Goal: Task Accomplishment & Management: Manage account settings

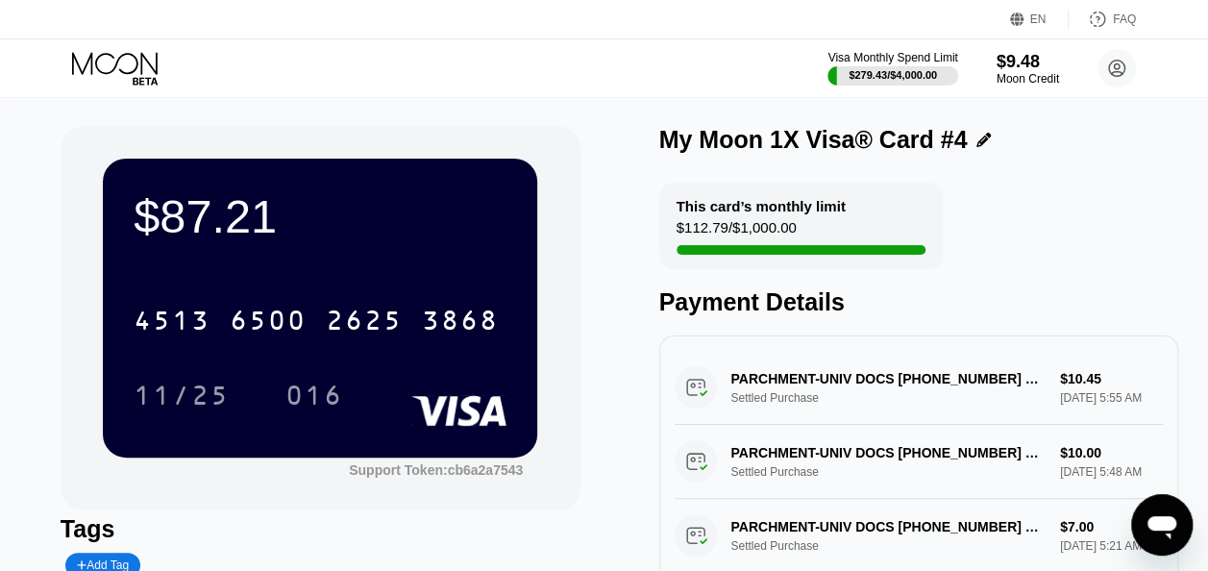
click at [136, 68] on icon at bounding box center [115, 63] width 86 height 22
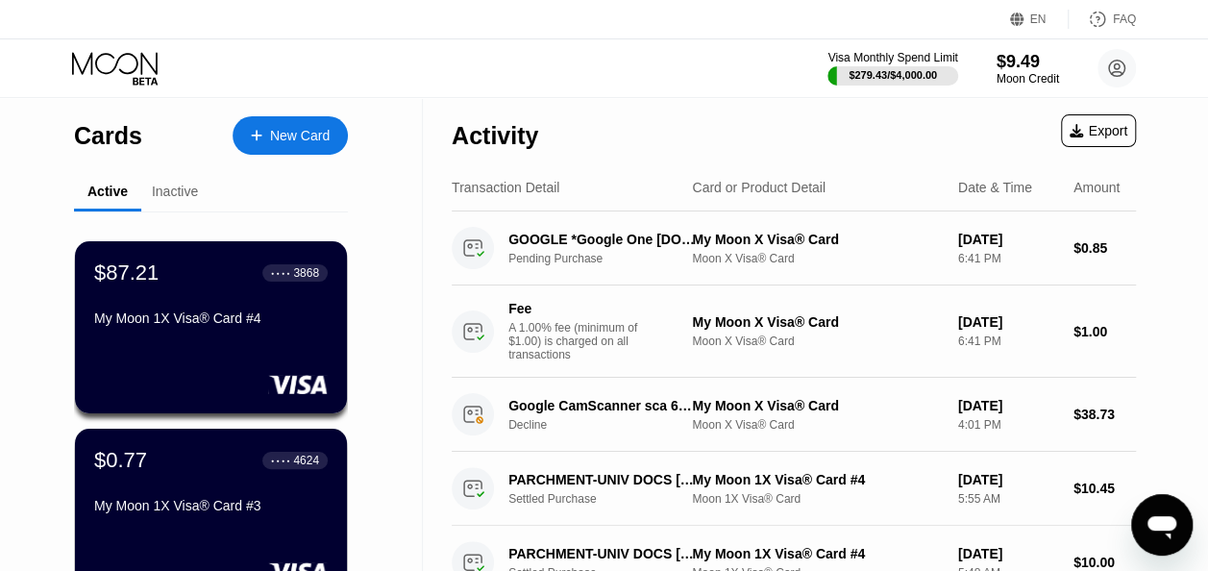
click at [136, 79] on icon at bounding box center [116, 69] width 89 height 34
click at [138, 73] on icon at bounding box center [116, 69] width 89 height 34
click at [147, 64] on icon at bounding box center [116, 69] width 89 height 34
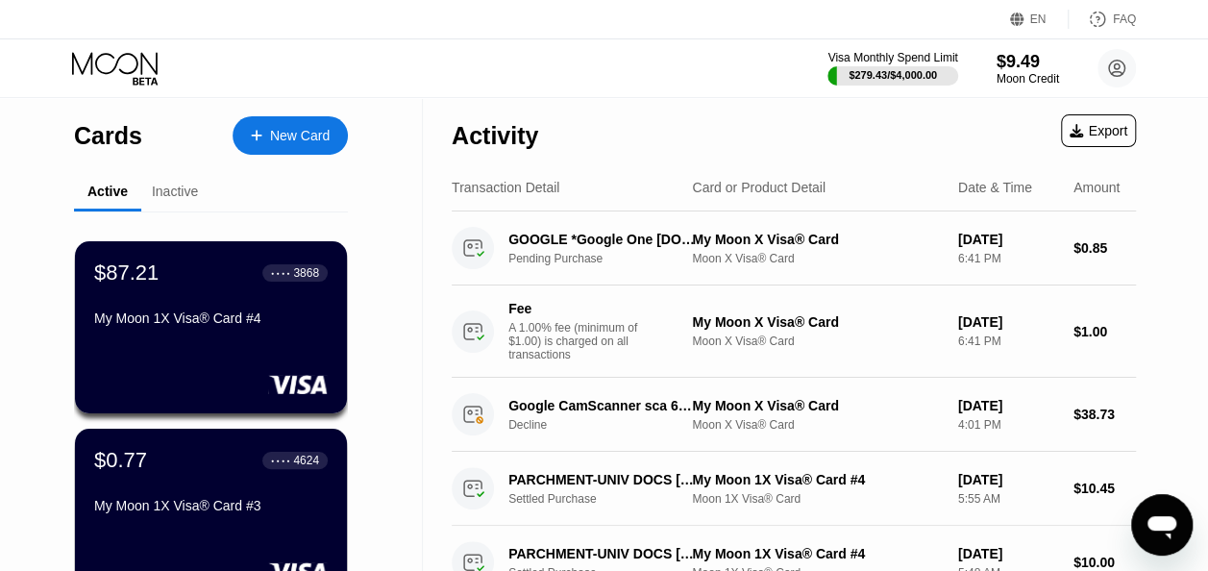
click at [196, 199] on div "Inactive" at bounding box center [175, 191] width 46 height 15
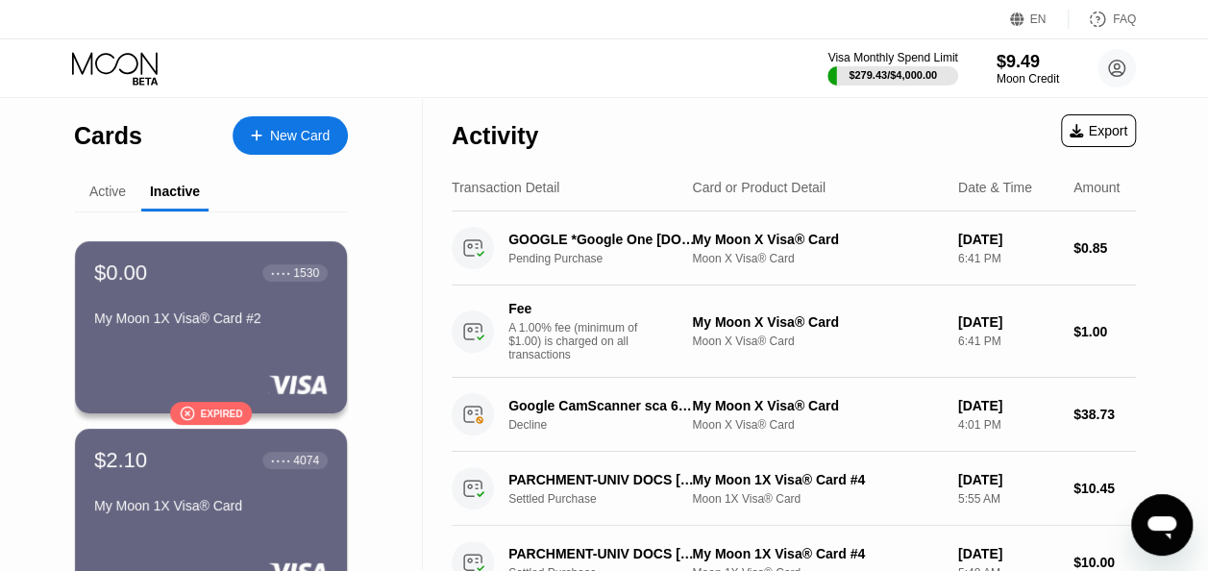
click at [114, 187] on div "Active" at bounding box center [107, 191] width 37 height 15
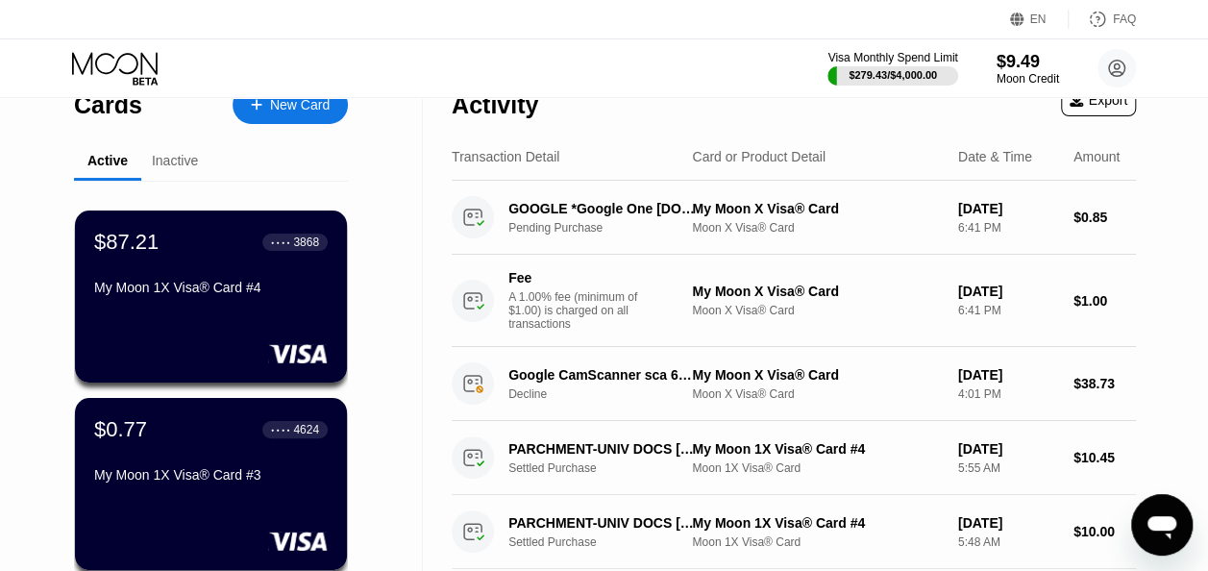
scroll to position [28, 0]
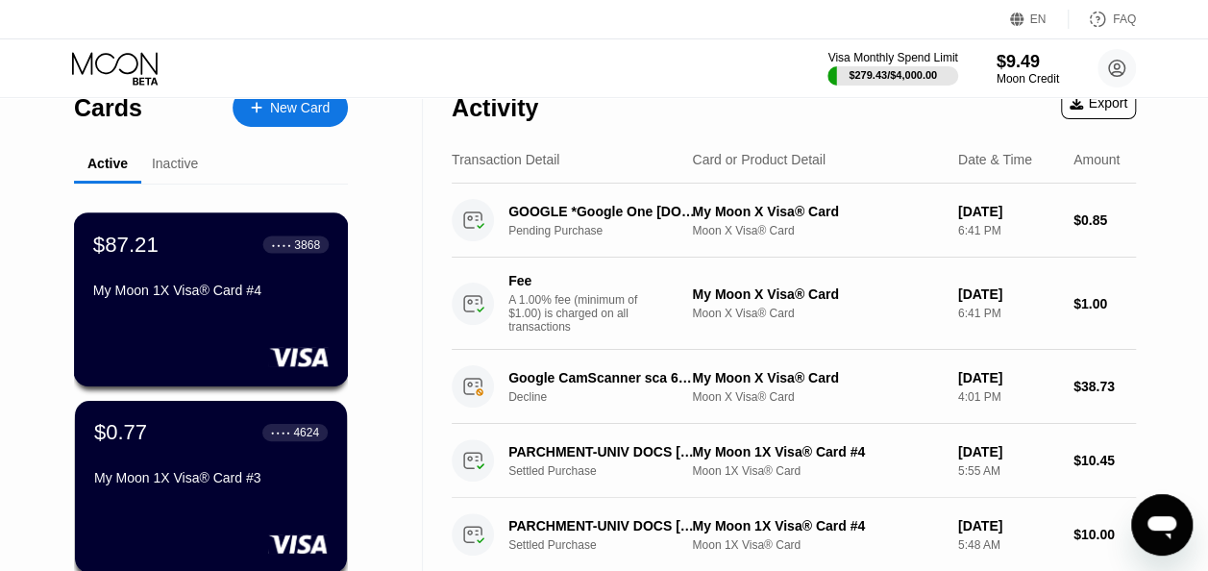
click at [229, 271] on div "$87.21 ● ● ● ● 3868 My Moon 1X Visa® Card #4" at bounding box center [211, 269] width 236 height 74
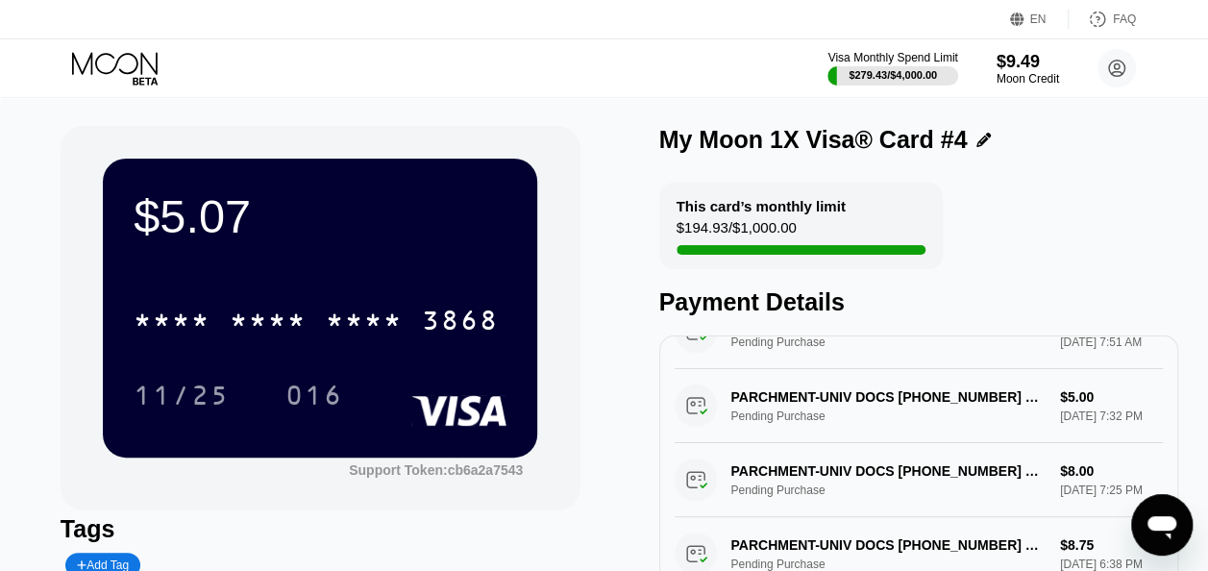
scroll to position [53, 0]
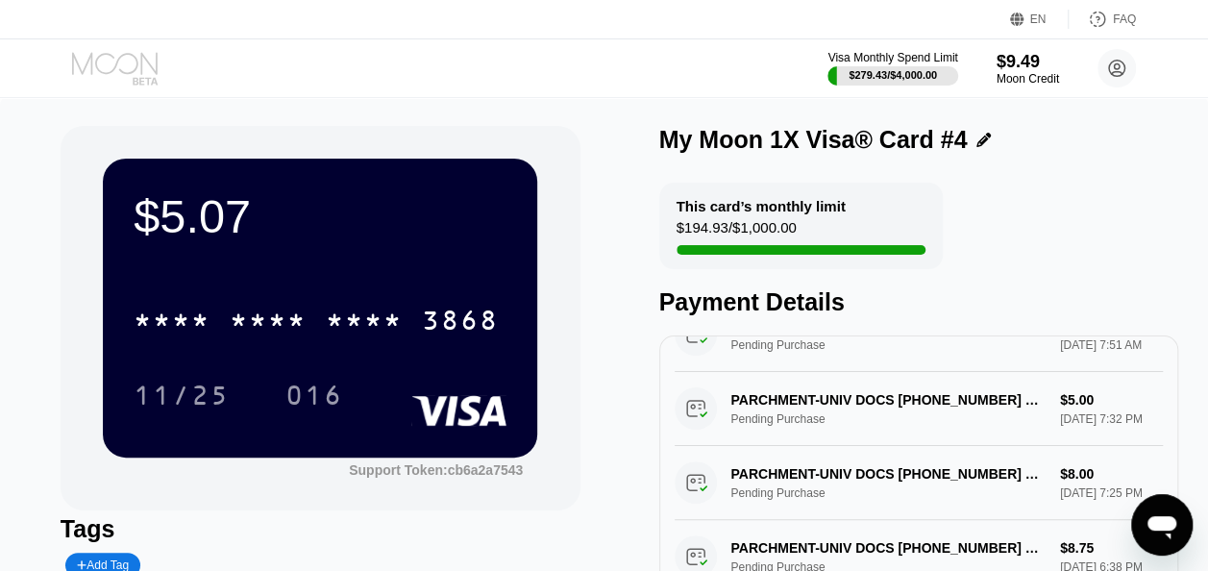
click at [104, 63] on icon at bounding box center [116, 69] width 89 height 34
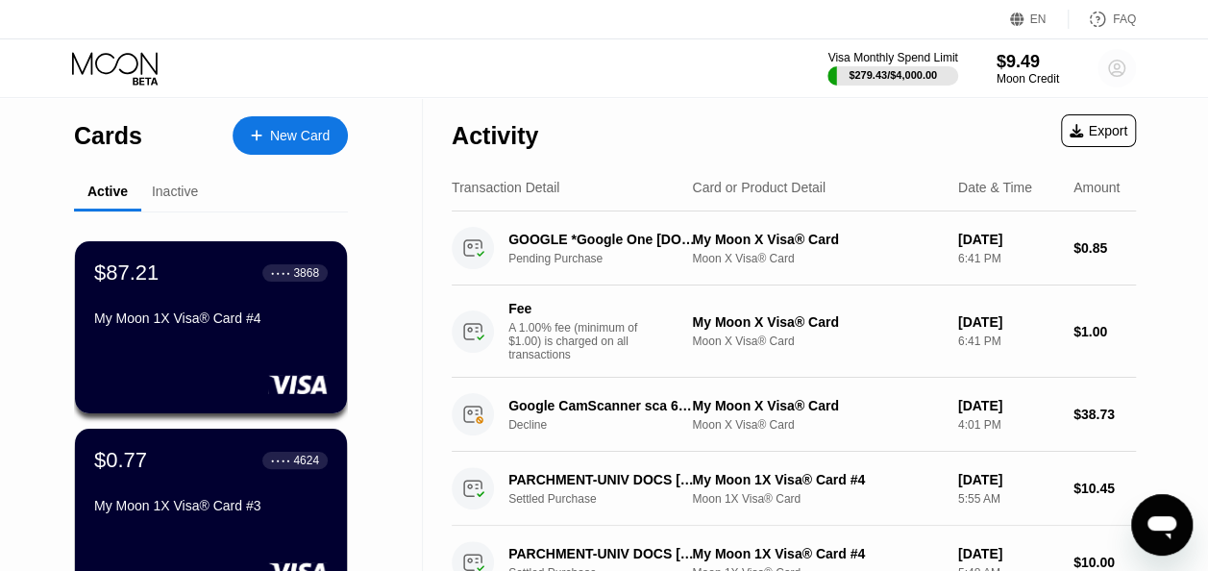
click at [1110, 67] on circle at bounding box center [1117, 68] width 38 height 38
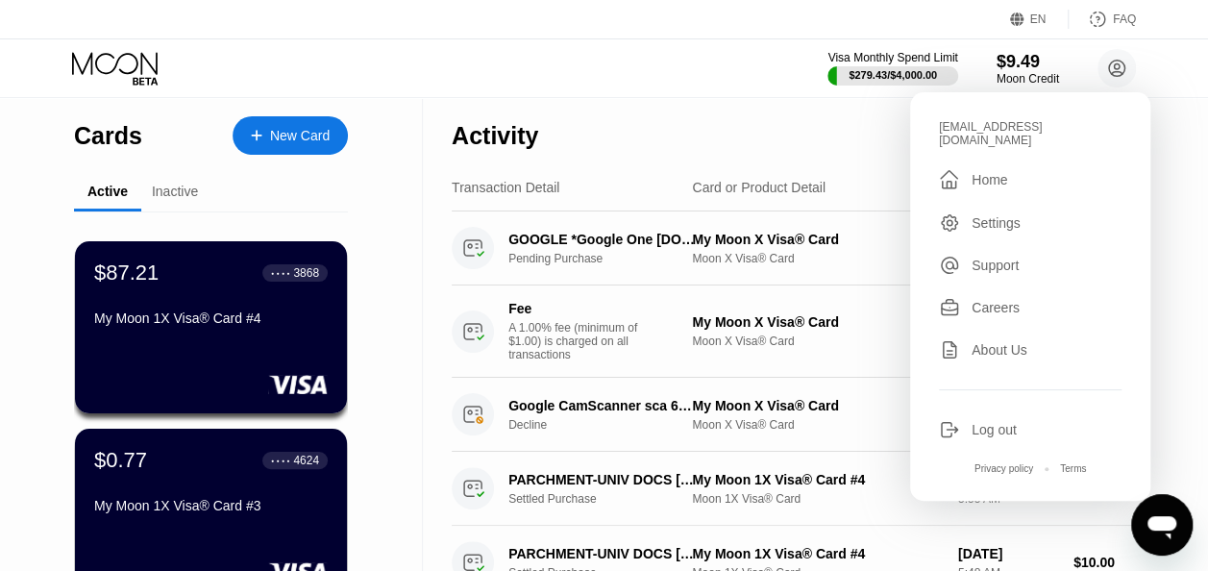
click at [1168, 75] on div "Visa Monthly Spend Limit $279.43 / $4,000.00 $9.49 Moon Credit [EMAIL_ADDRESS][…" at bounding box center [604, 68] width 1208 height 58
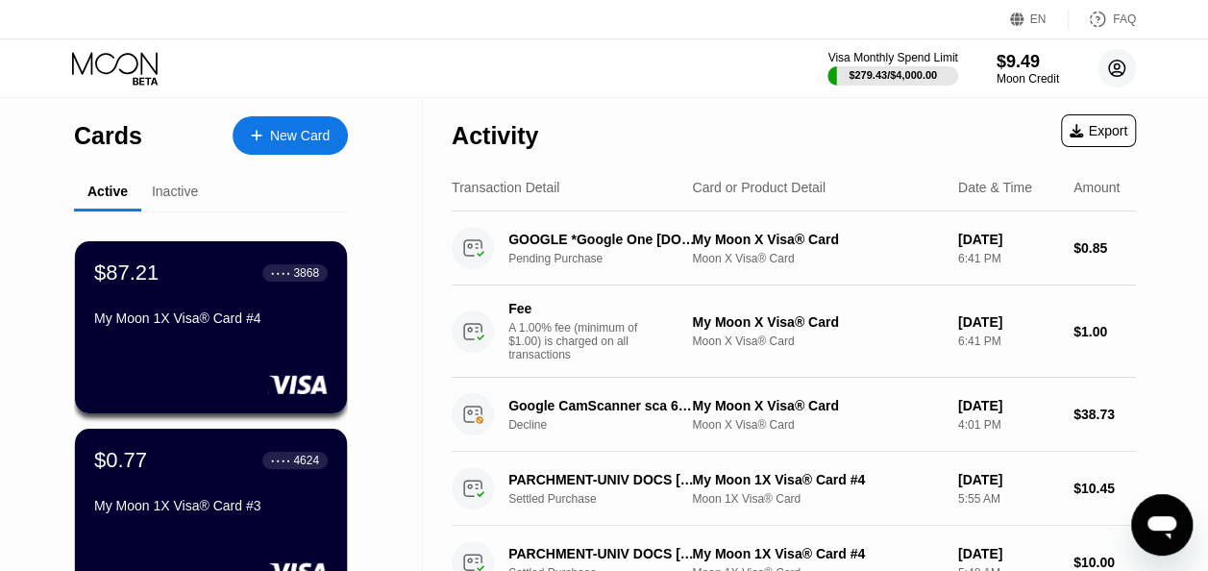
click at [1107, 72] on circle at bounding box center [1117, 68] width 38 height 38
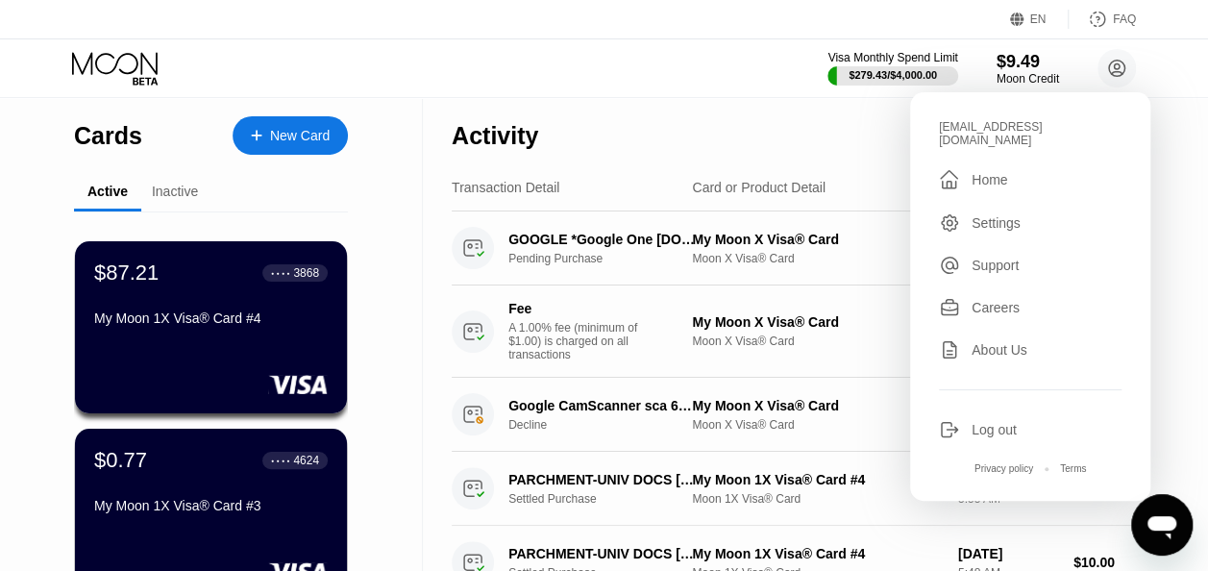
click at [1000, 422] on div "Log out" at bounding box center [994, 429] width 45 height 15
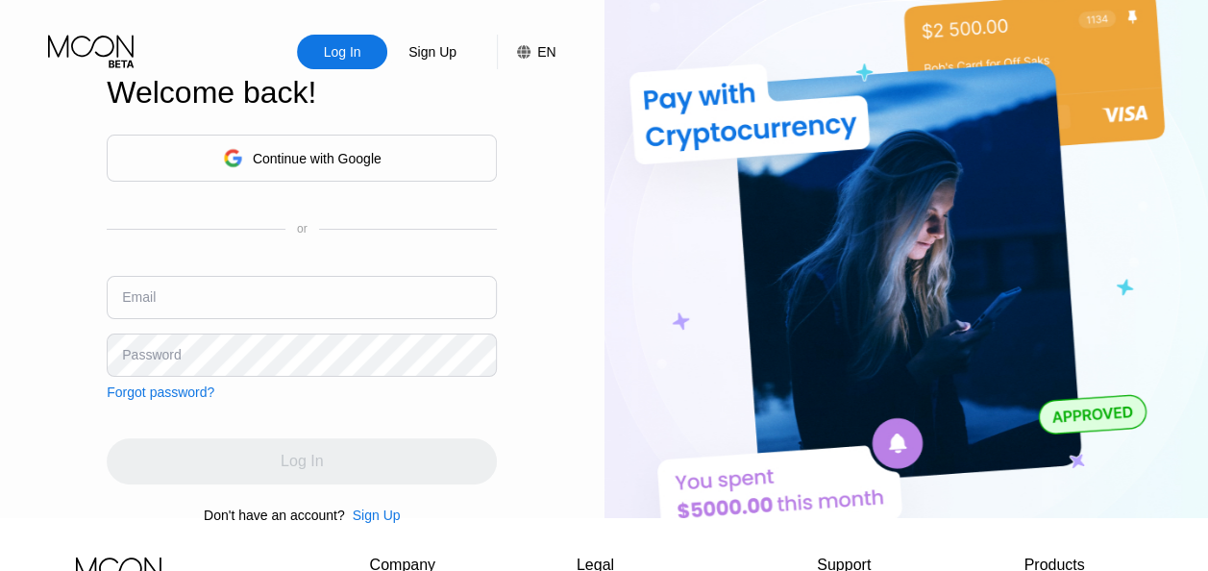
type input "[EMAIL_ADDRESS][DOMAIN_NAME]"
click at [264, 413] on div "Continue with Google or Email [EMAIL_ADDRESS][DOMAIN_NAME] Password Forgot pass…" at bounding box center [302, 329] width 390 height 390
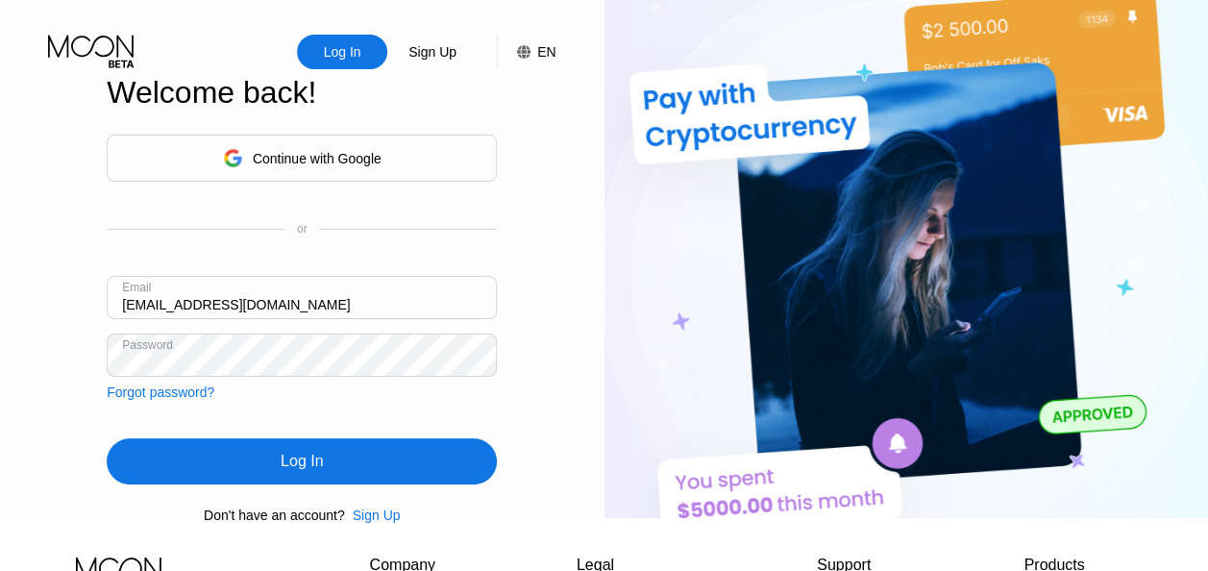
click at [273, 469] on div "Log In" at bounding box center [302, 461] width 390 height 46
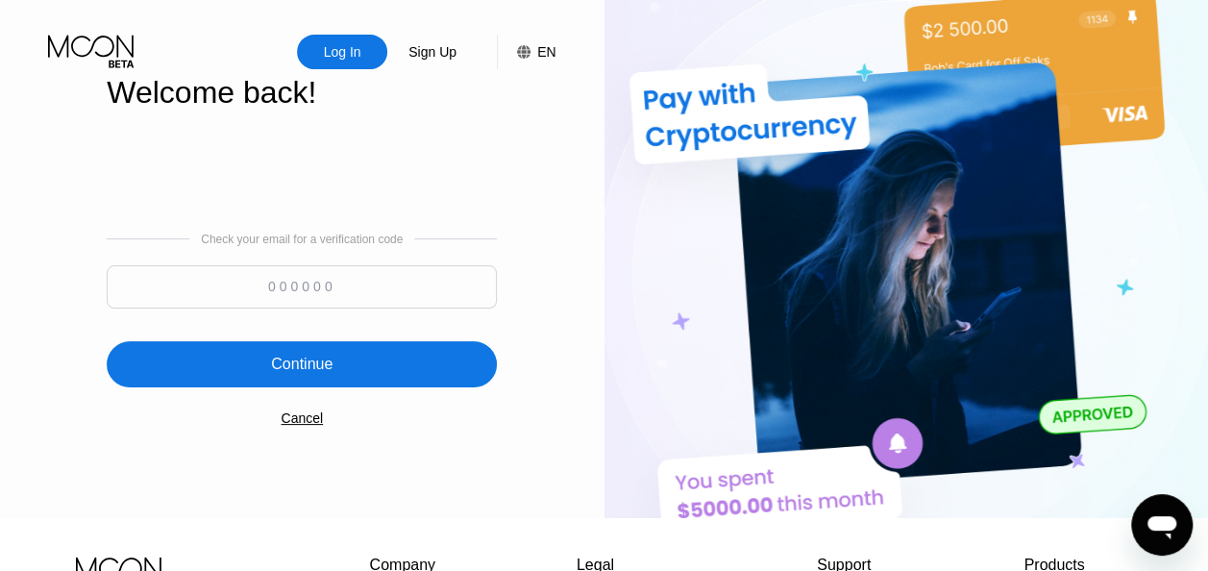
click at [362, 285] on input at bounding box center [302, 286] width 390 height 43
type input "541011"
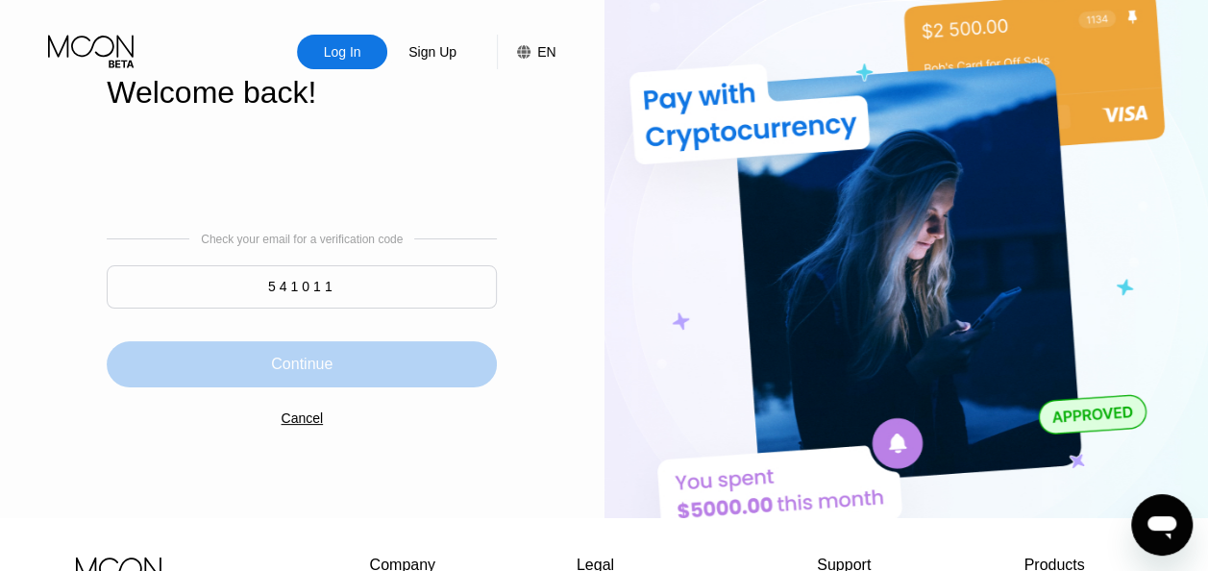
click at [346, 384] on div "Continue" at bounding box center [302, 364] width 390 height 46
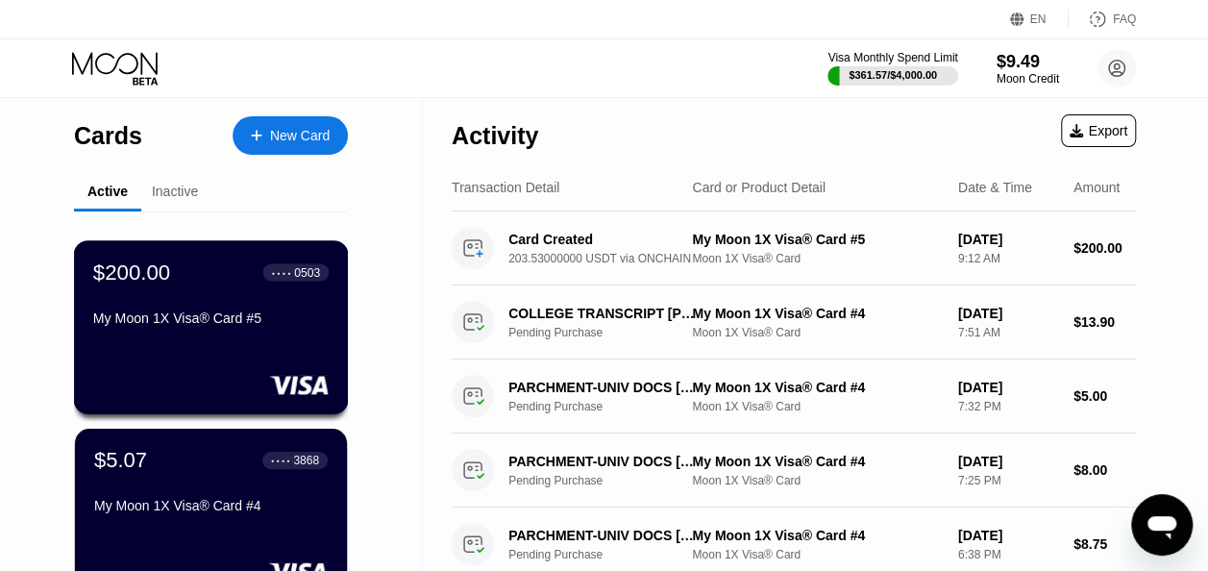
click at [264, 334] on div "My Moon 1X Visa® Card #5" at bounding box center [211, 322] width 236 height 23
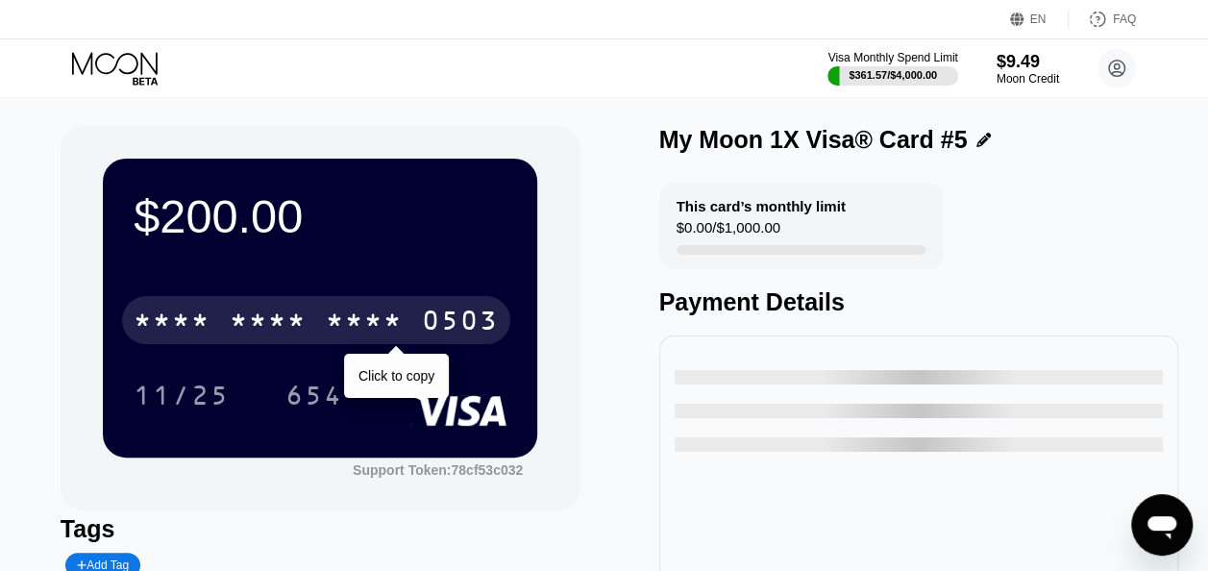
click at [406, 316] on div "* * * * * * * * * * * * 0503" at bounding box center [316, 320] width 388 height 48
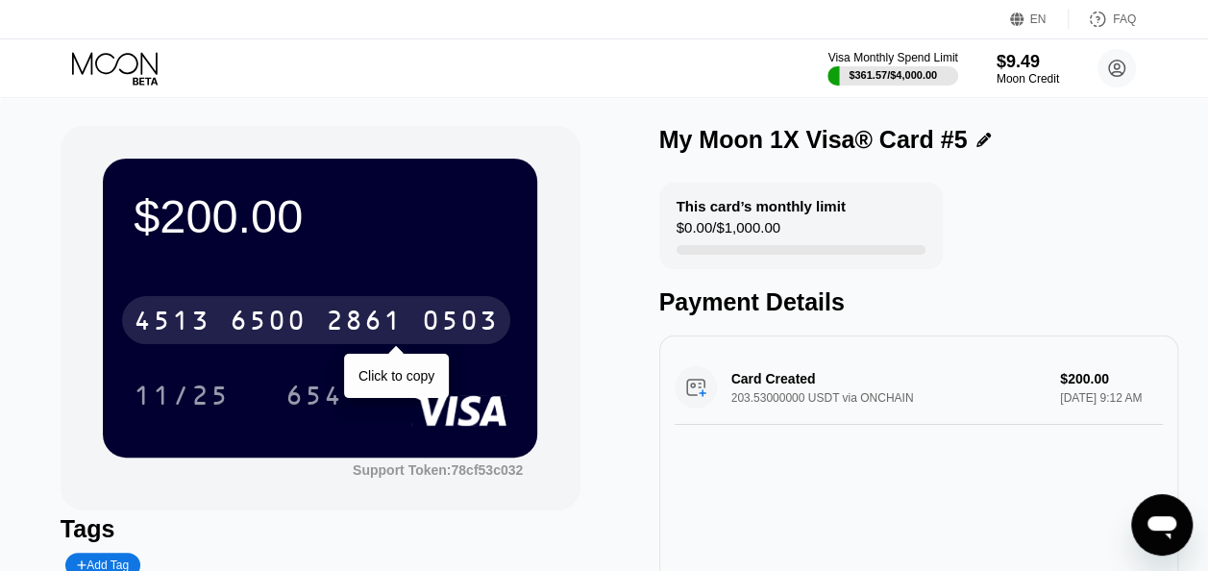
click at [395, 323] on div "2861" at bounding box center [364, 323] width 77 height 31
